Goal: Book appointment/travel/reservation

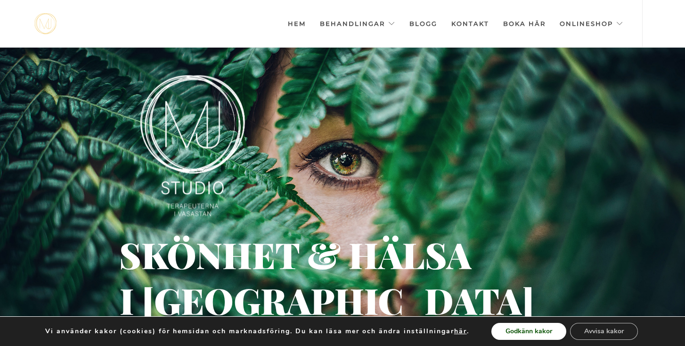
click at [543, 337] on button "Godkänn kakor" at bounding box center [529, 331] width 75 height 17
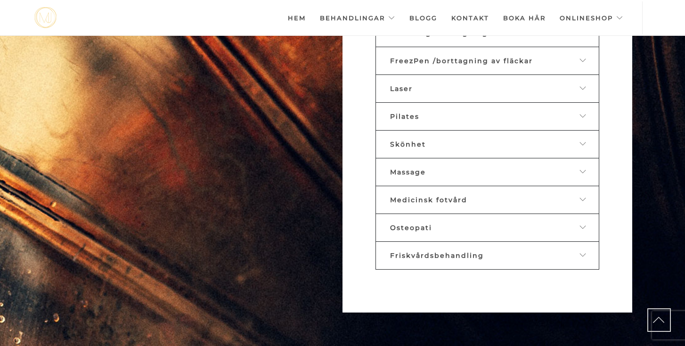
scroll to position [568, 0]
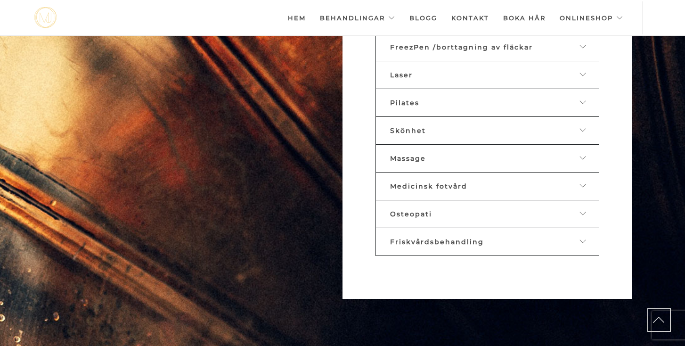
click at [454, 185] on span "Medicinsk fotvård" at bounding box center [428, 186] width 77 height 8
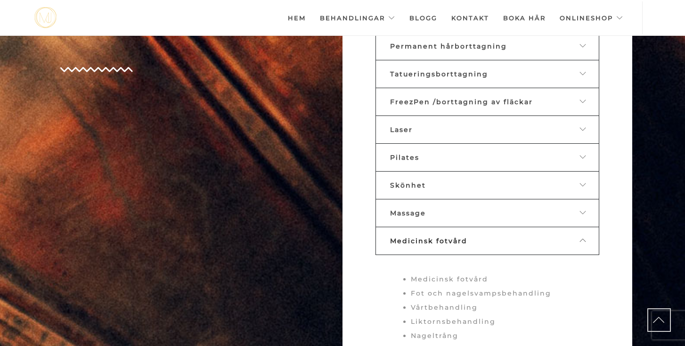
scroll to position [541, 0]
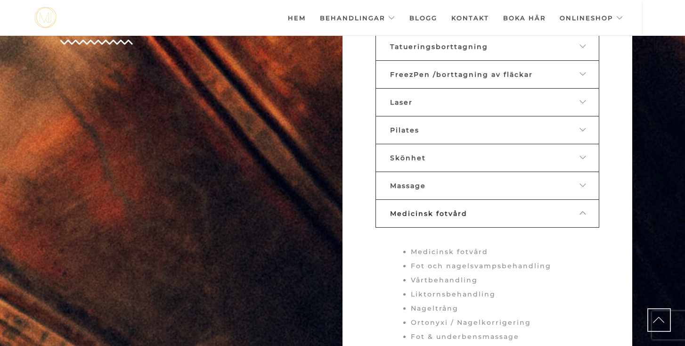
click at [582, 186] on icon at bounding box center [584, 185] width 8 height 7
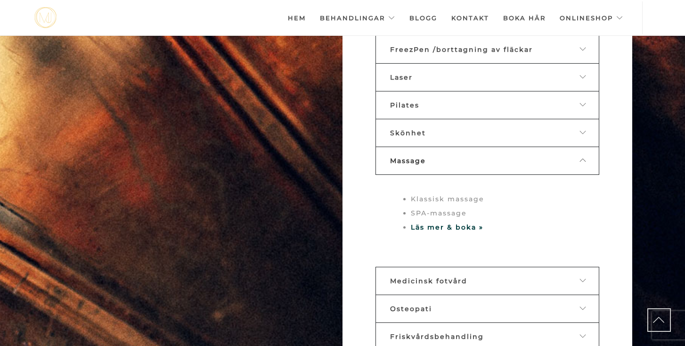
scroll to position [566, 0]
click at [442, 226] on strong "Läs mer & boka »" at bounding box center [447, 227] width 73 height 8
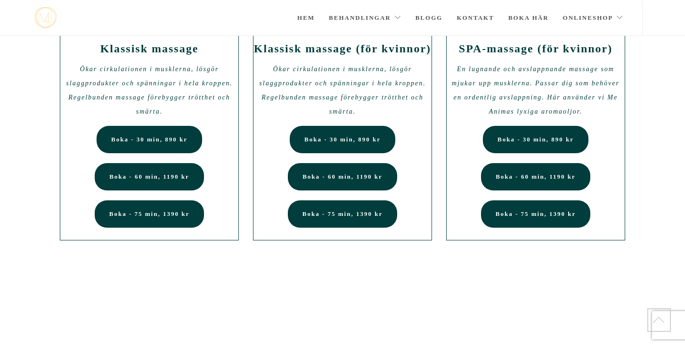
scroll to position [88, 0]
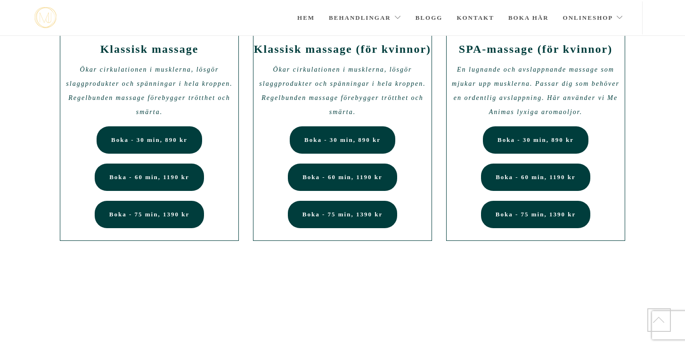
click at [417, 188] on div "Boka - 60 min, 1190 kr" at bounding box center [343, 180] width 178 height 33
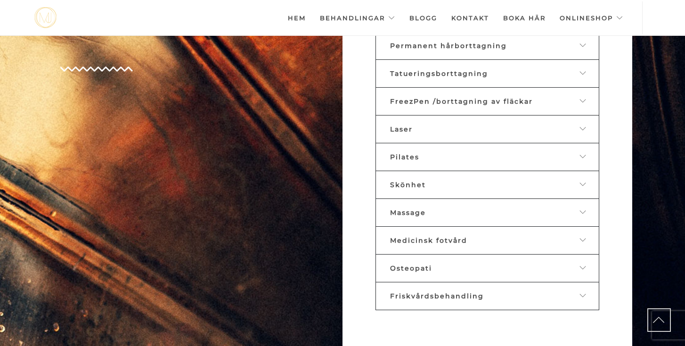
scroll to position [515, 0]
click at [409, 127] on span "Laser" at bounding box center [401, 128] width 23 height 8
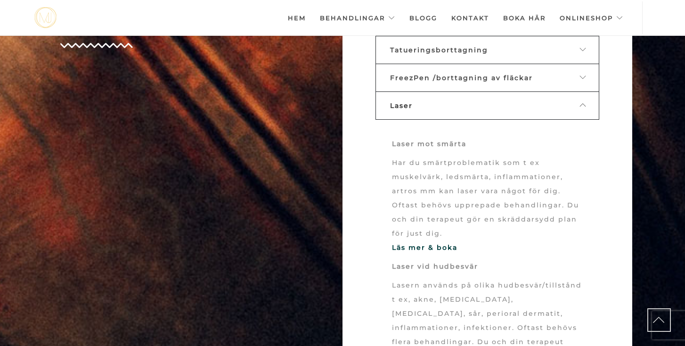
scroll to position [537, 0]
click at [583, 105] on icon at bounding box center [584, 106] width 8 height 7
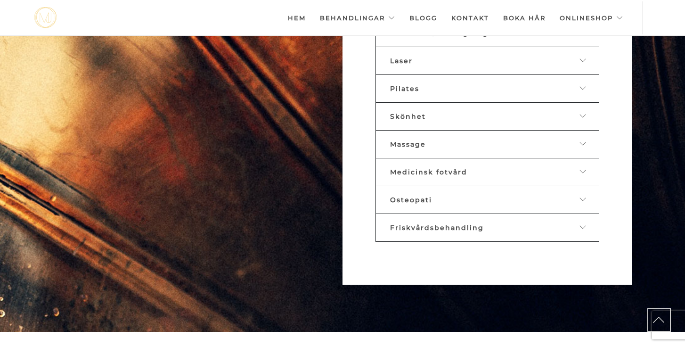
scroll to position [594, 0]
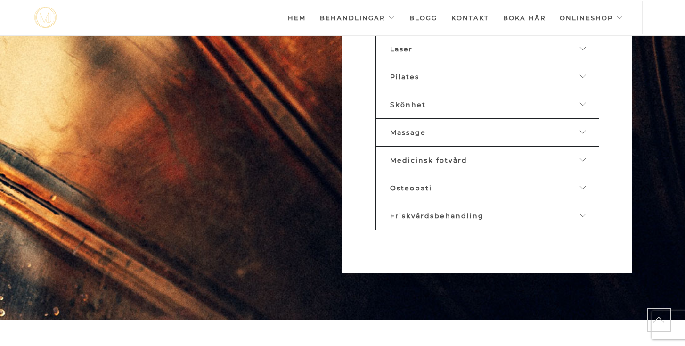
click at [452, 158] on span "Medicinsk fotvård" at bounding box center [428, 160] width 77 height 8
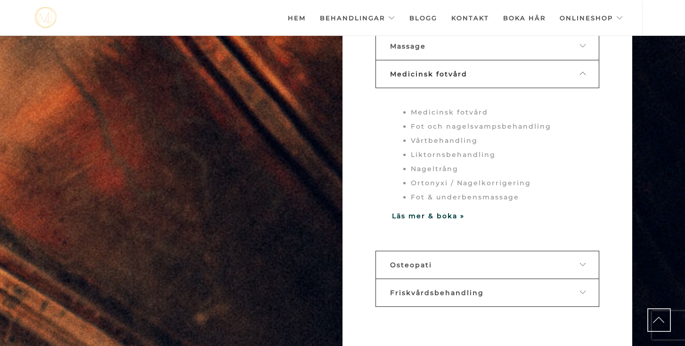
scroll to position [696, 0]
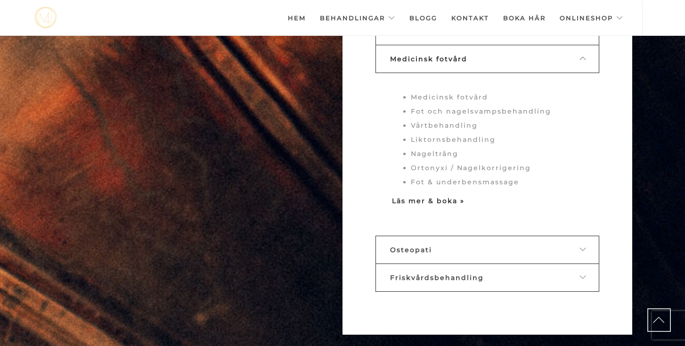
click at [433, 197] on strong "Läs mer & boka »" at bounding box center [428, 201] width 73 height 8
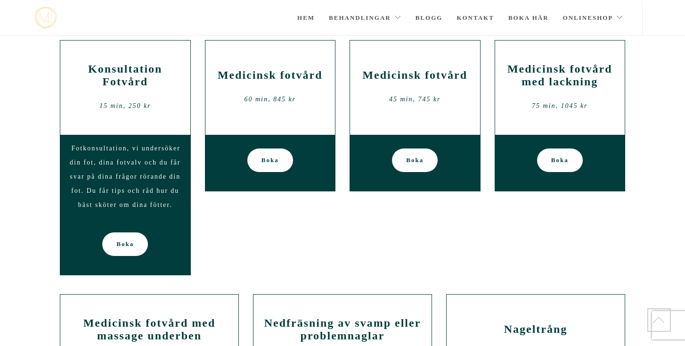
scroll to position [115, 0]
